Goal: Information Seeking & Learning: Learn about a topic

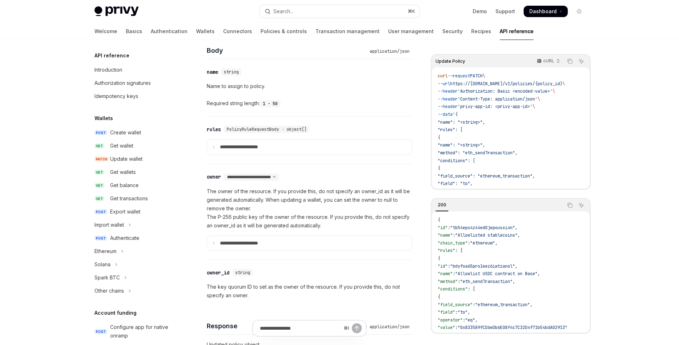
scroll to position [11, 0]
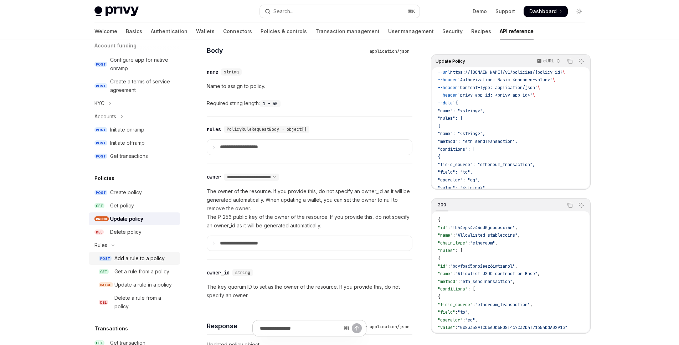
click at [133, 260] on div "Add a rule to a policy" at bounding box center [139, 258] width 50 height 9
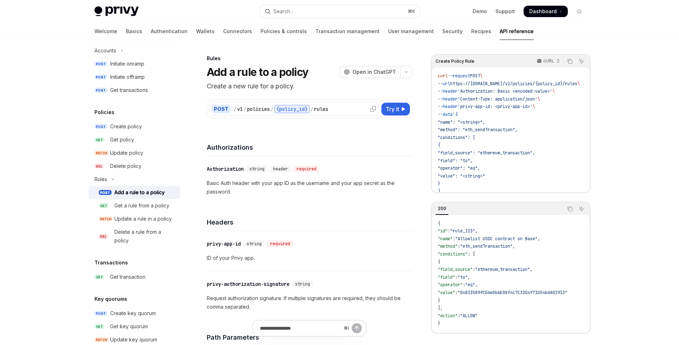
click at [368, 109] on div at bounding box center [373, 108] width 11 height 11
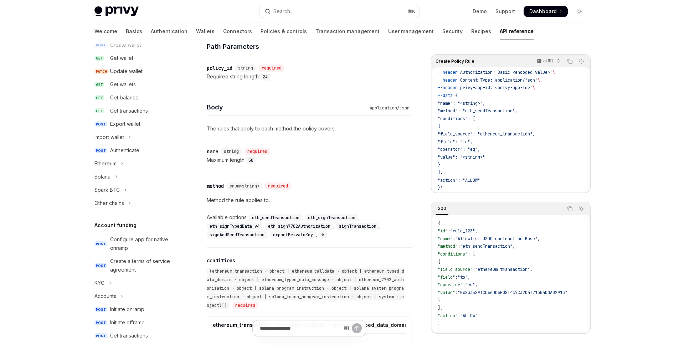
scroll to position [160, 0]
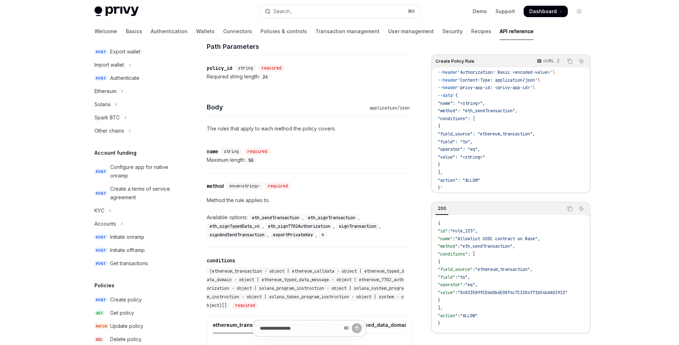
click at [64, 167] on div "Skip to main content Privy Docs home page Search... ⌘ K Demo Support Dashboard …" at bounding box center [339, 326] width 679 height 1234
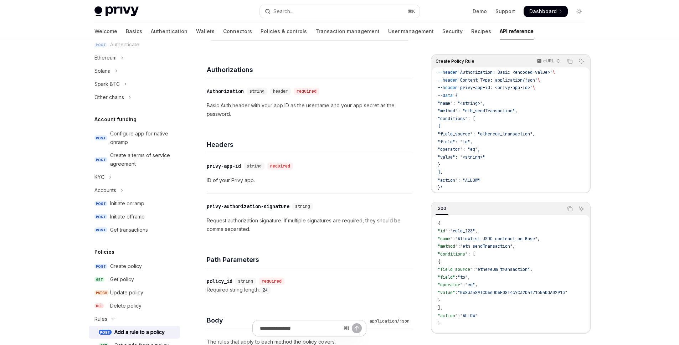
scroll to position [437, 0]
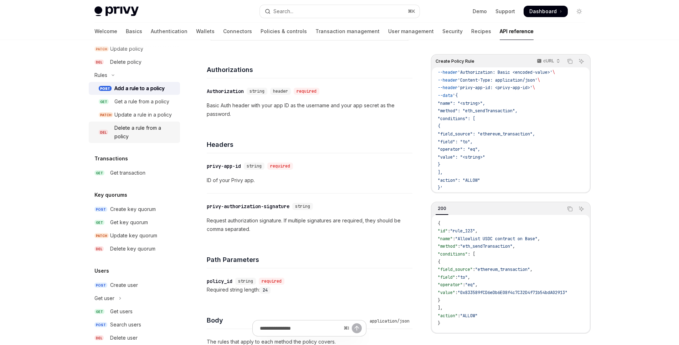
click at [135, 141] on div "Delete a rule from a policy" at bounding box center [144, 132] width 61 height 17
type textarea "*"
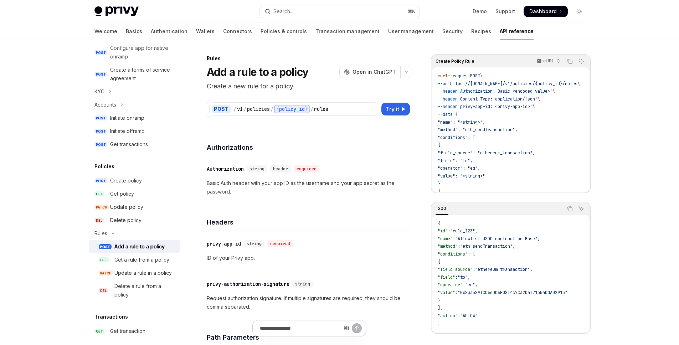
scroll to position [206, 0]
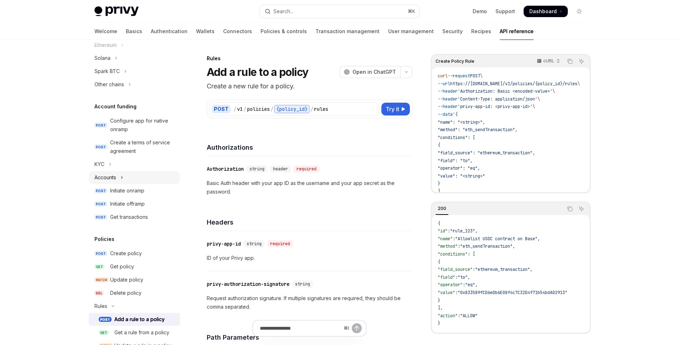
click at [122, 178] on icon "Toggle Accounts section" at bounding box center [122, 177] width 3 height 9
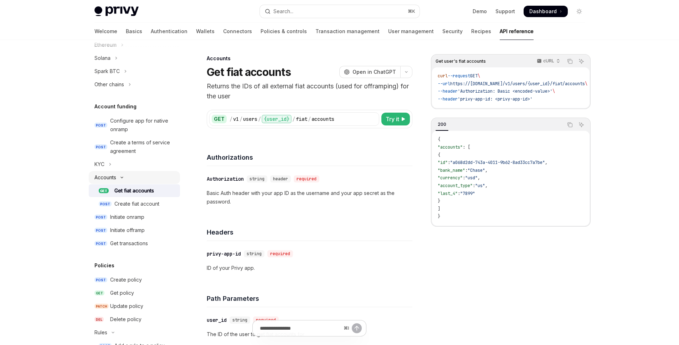
click at [122, 178] on icon "Toggle Accounts section" at bounding box center [122, 177] width 9 height 3
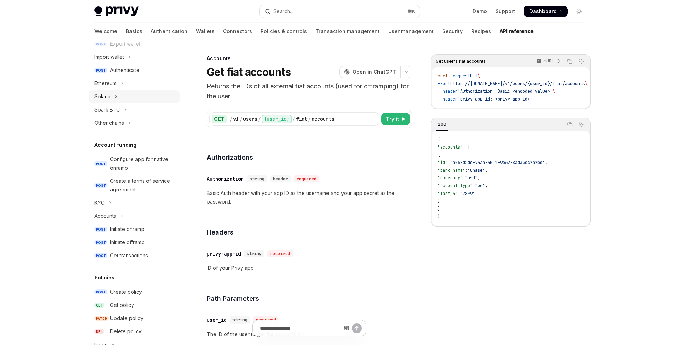
scroll to position [167, 0]
click at [128, 123] on button "Other chains" at bounding box center [134, 124] width 91 height 13
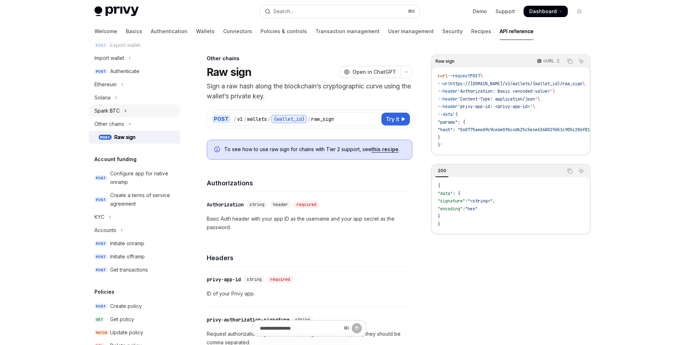
click at [124, 113] on icon "Toggle Spark BTC section" at bounding box center [125, 111] width 3 height 9
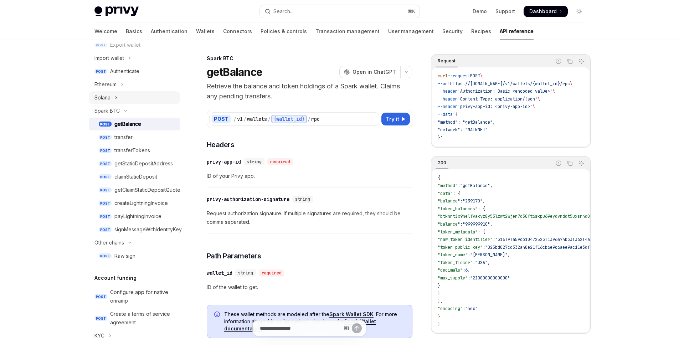
click at [121, 98] on button "Solana" at bounding box center [134, 97] width 91 height 13
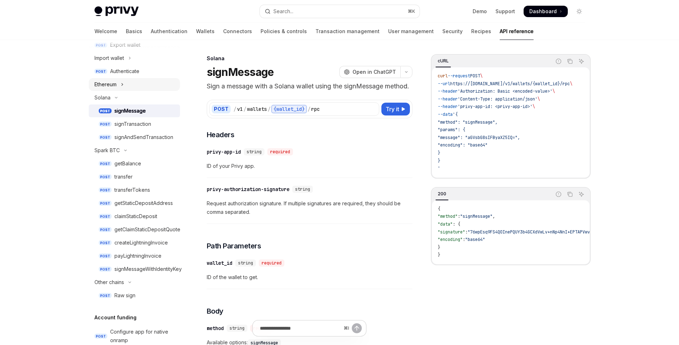
click at [122, 86] on icon "Toggle Ethereum section" at bounding box center [122, 84] width 3 height 9
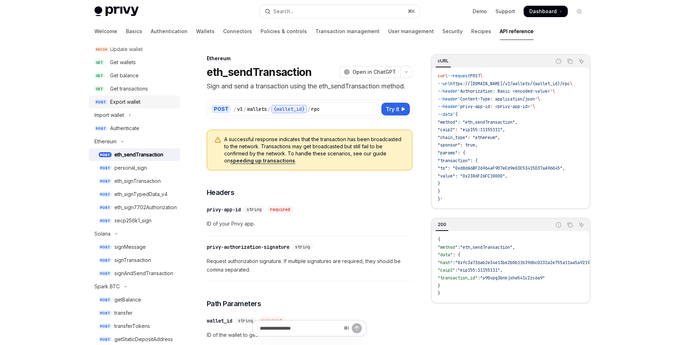
scroll to position [101, 0]
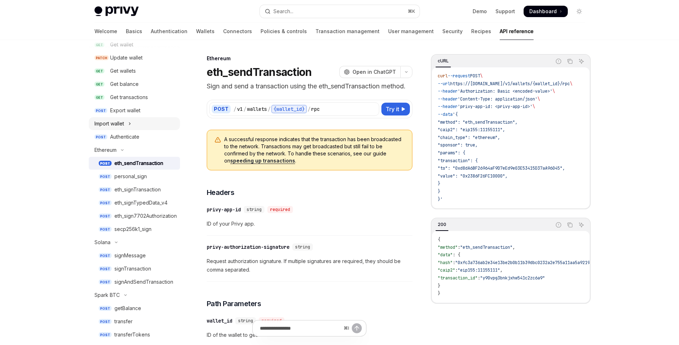
click at [130, 124] on icon "Toggle Import wallet section" at bounding box center [129, 123] width 3 height 9
type textarea "*"
